Goal: Information Seeking & Learning: Learn about a topic

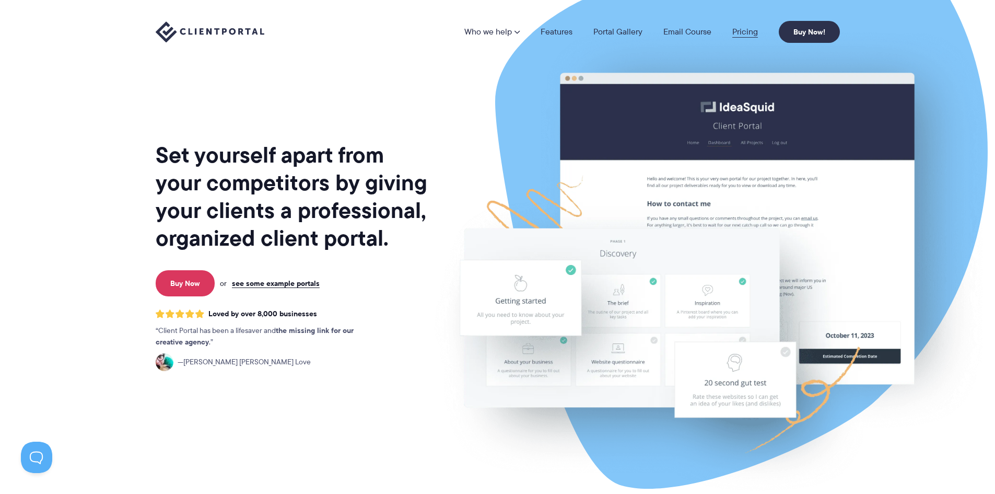
click at [736, 29] on link "Pricing" at bounding box center [745, 32] width 26 height 8
click at [742, 34] on link "Pricing" at bounding box center [745, 32] width 26 height 8
click at [744, 28] on link "Pricing" at bounding box center [745, 32] width 26 height 8
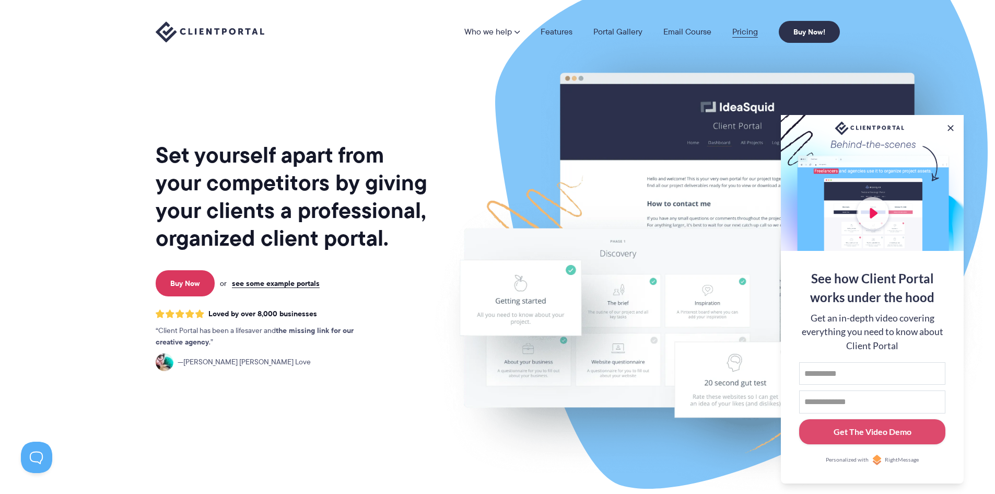
click at [745, 34] on link "Pricing" at bounding box center [745, 32] width 26 height 8
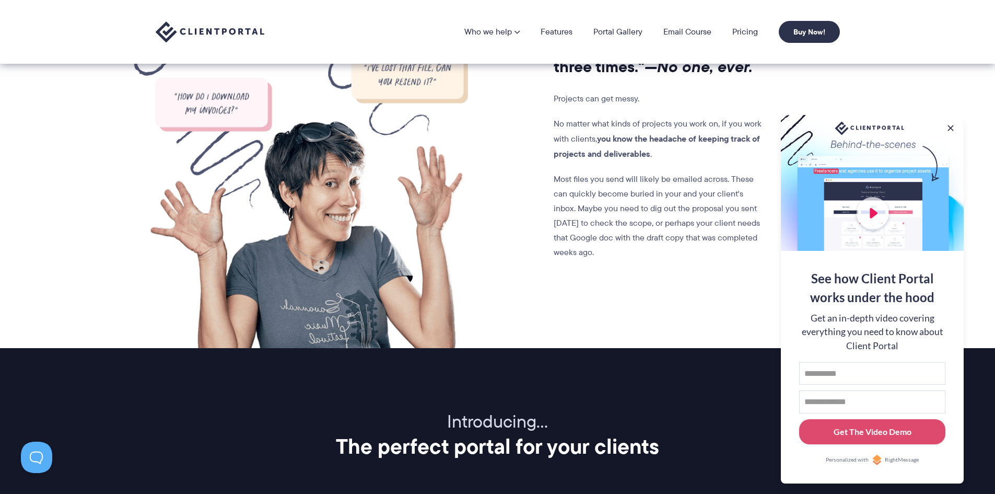
scroll to position [836, 0]
